Goal: Navigation & Orientation: Find specific page/section

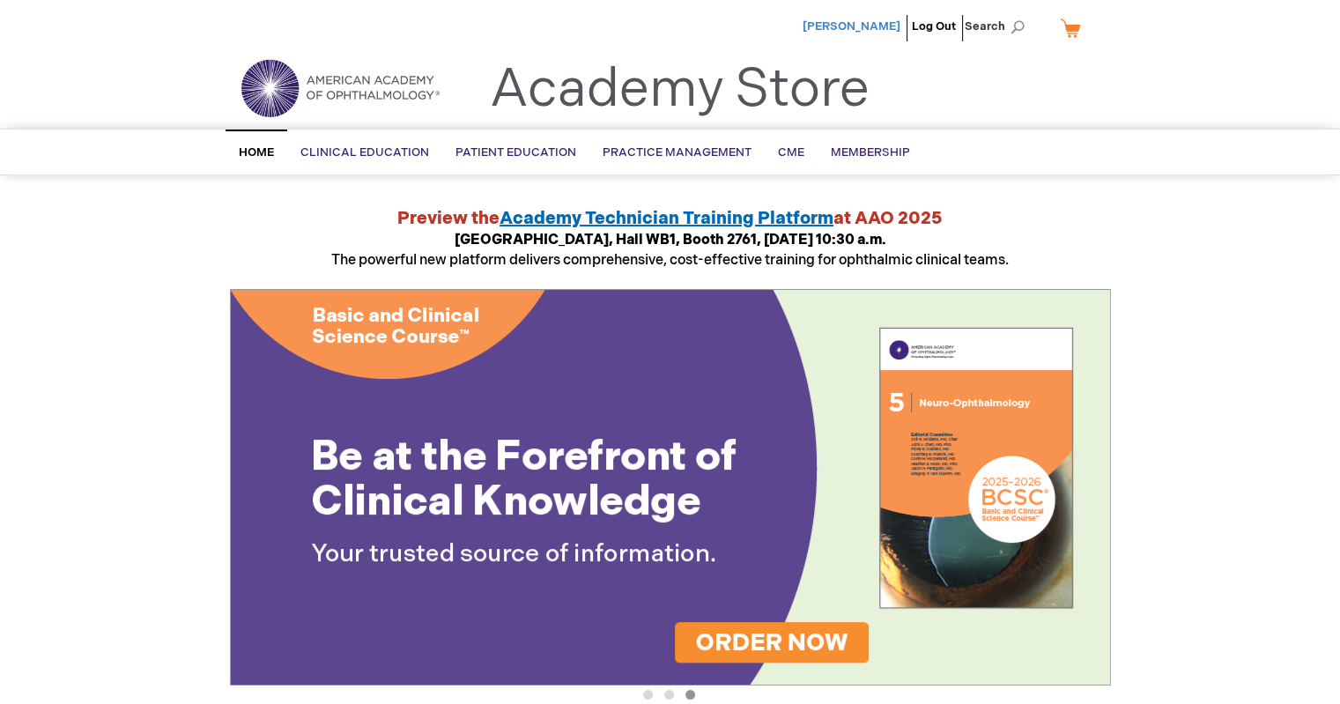
click at [811, 23] on span "[PERSON_NAME]" at bounding box center [852, 26] width 98 height 14
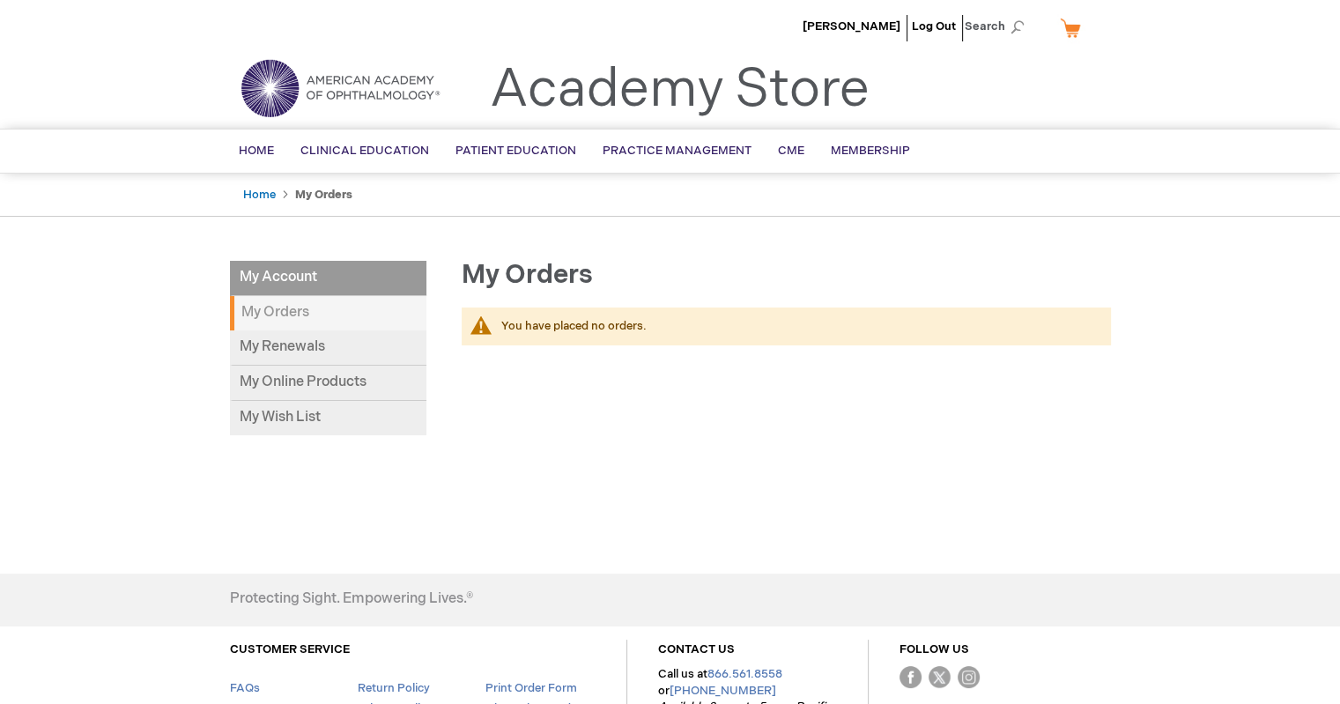
click at [255, 96] on img at bounding box center [339, 87] width 211 height 63
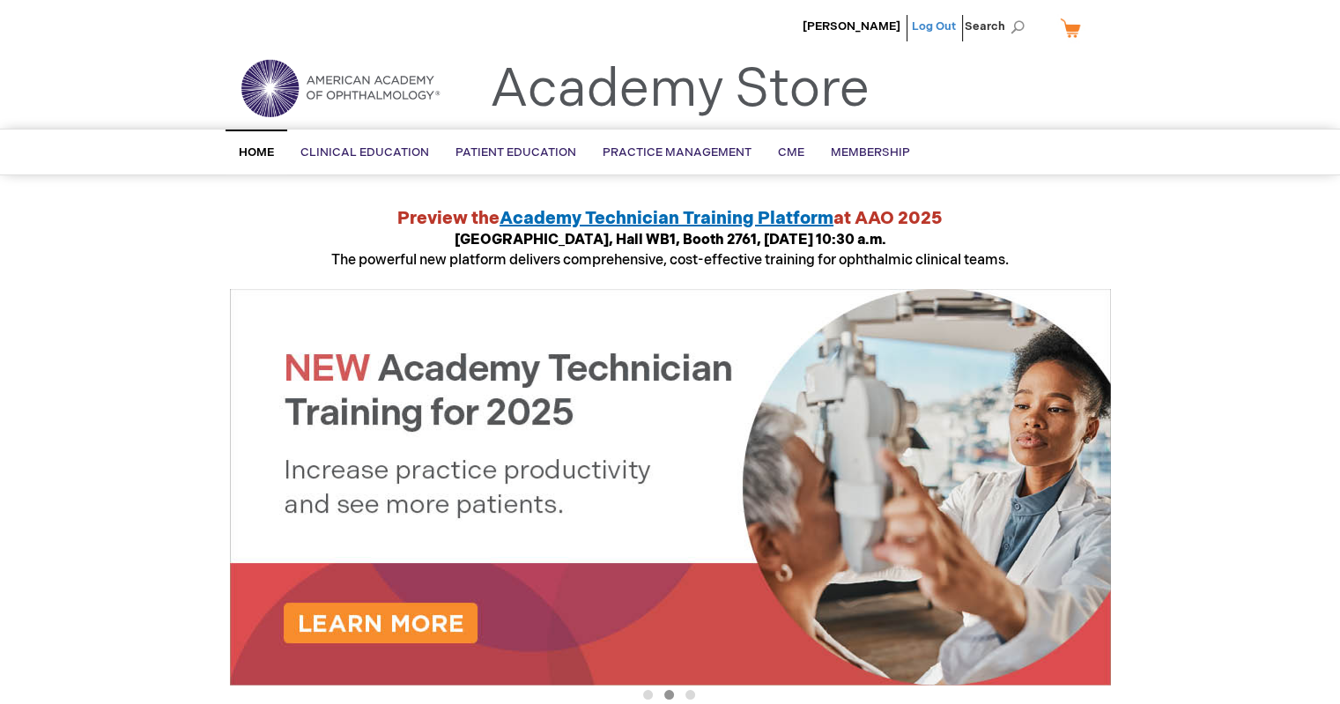
click at [929, 26] on link "Log Out" at bounding box center [934, 26] width 44 height 14
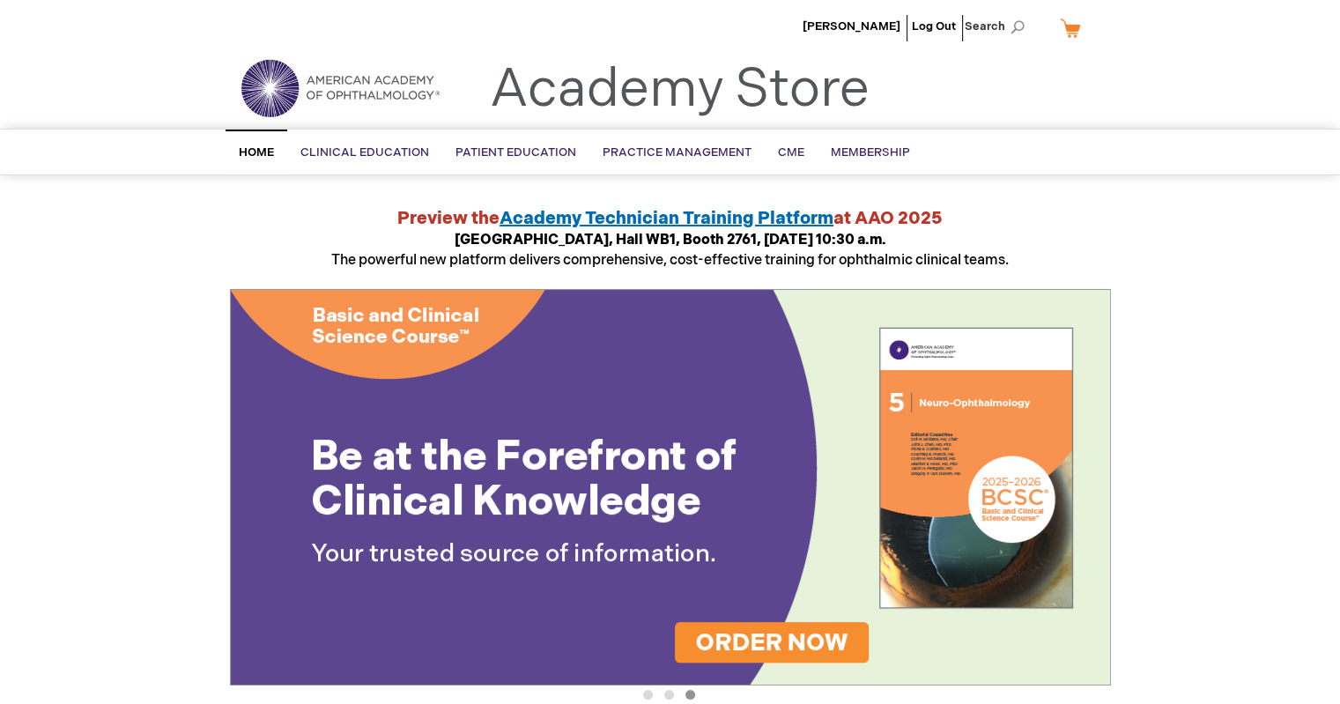
click at [1064, 29] on link "My Cart" at bounding box center [1077, 27] width 42 height 31
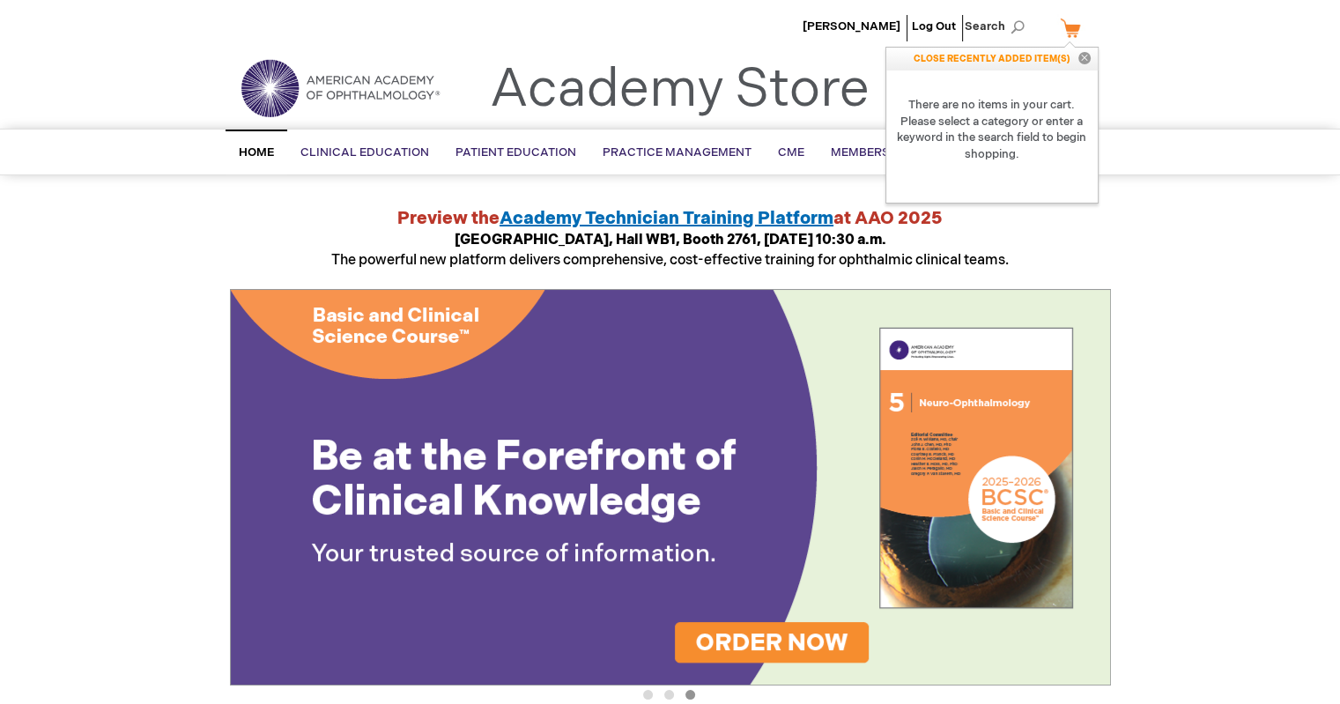
click at [1082, 59] on button "Close" at bounding box center [1084, 59] width 26 height 23
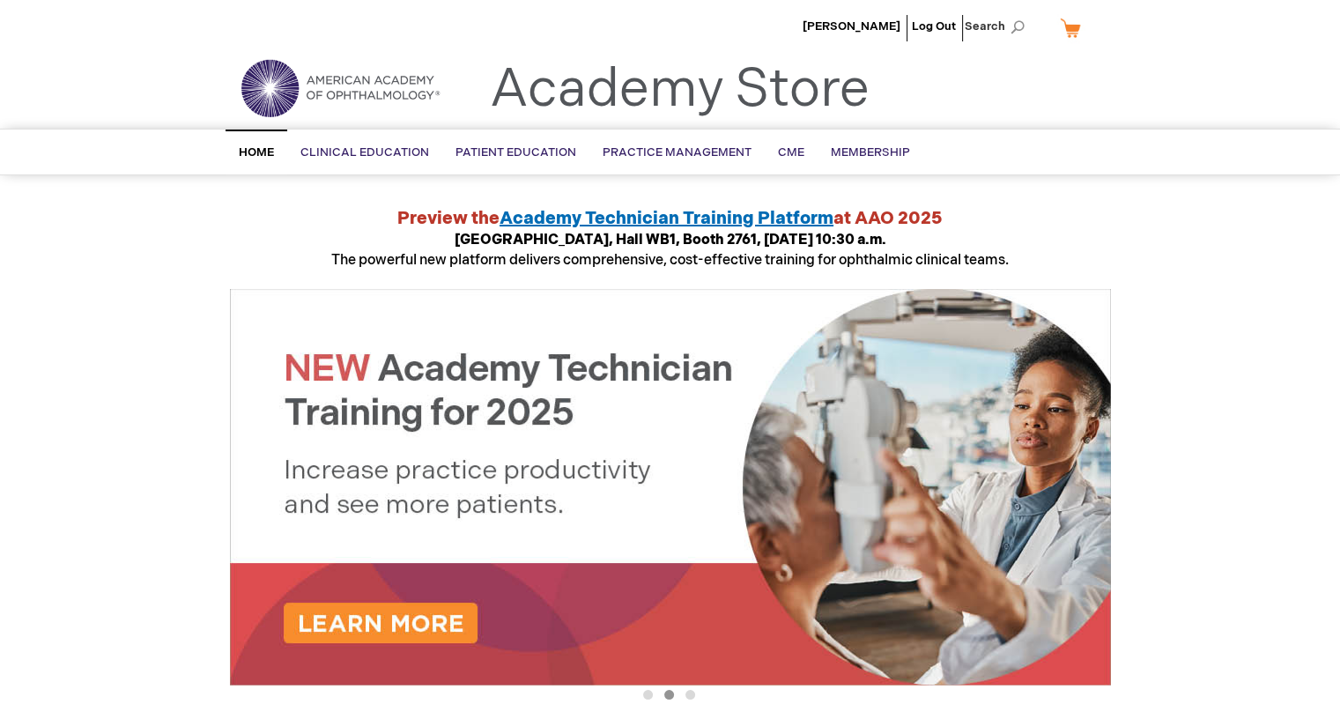
click at [300, 88] on img at bounding box center [339, 87] width 211 height 63
